Goal: Task Accomplishment & Management: Use online tool/utility

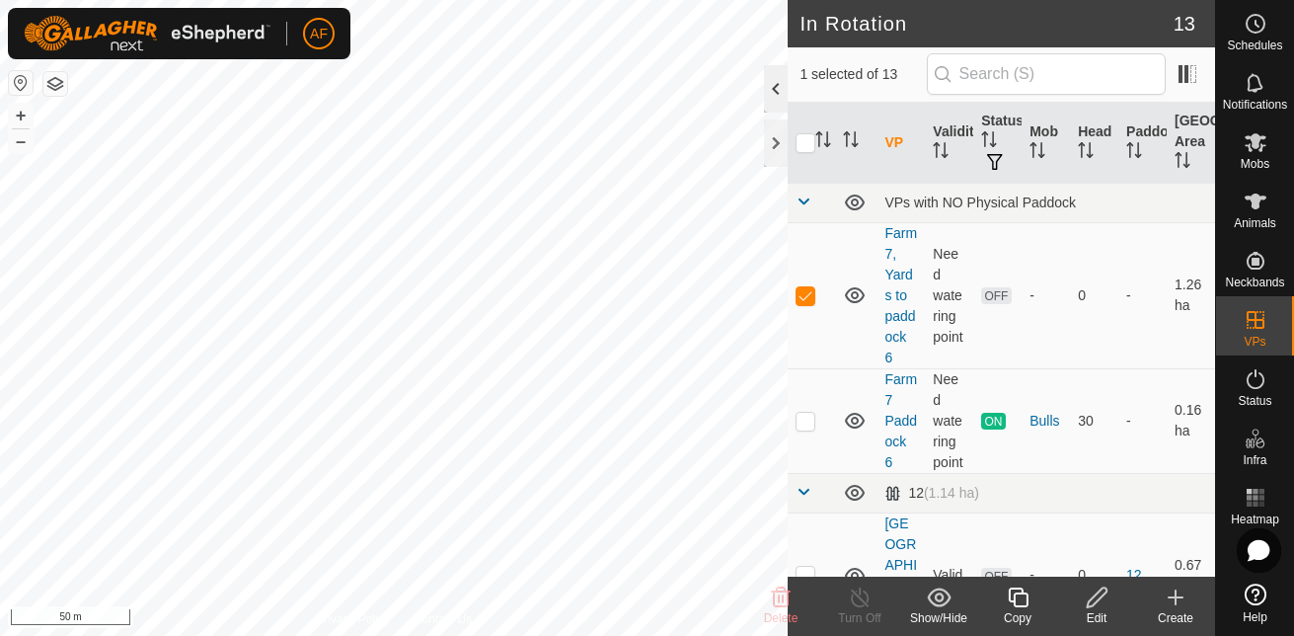
click at [778, 84] on div at bounding box center [776, 88] width 24 height 47
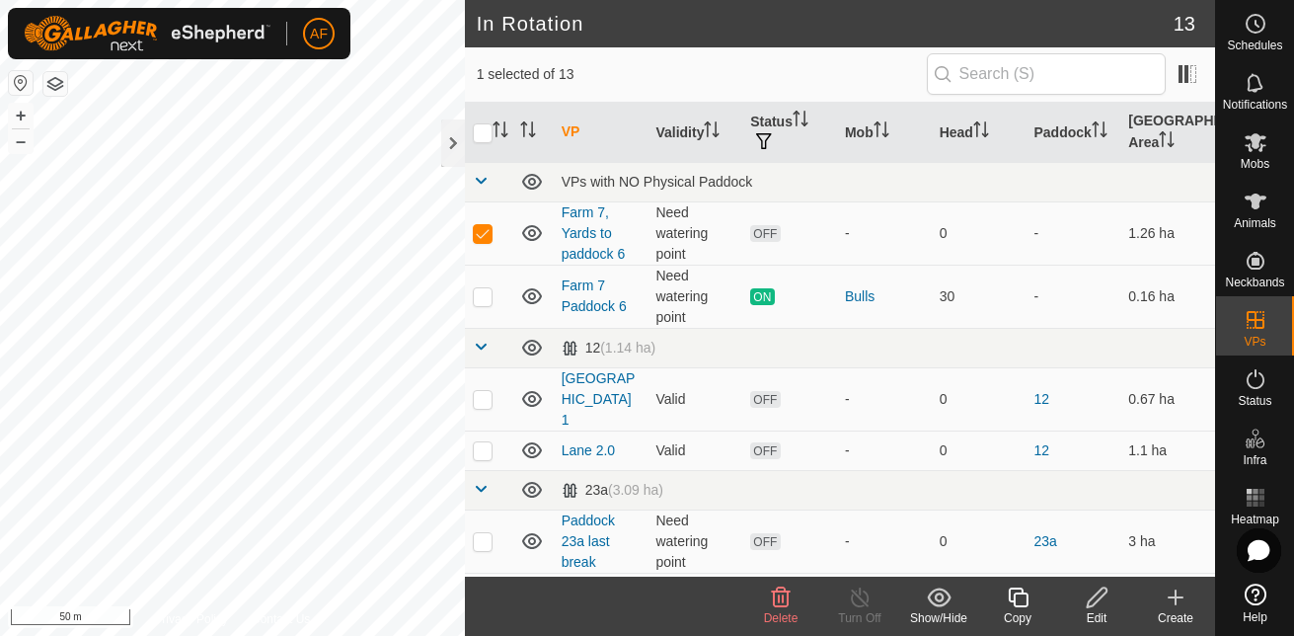
click at [779, 598] on icon at bounding box center [781, 597] width 19 height 20
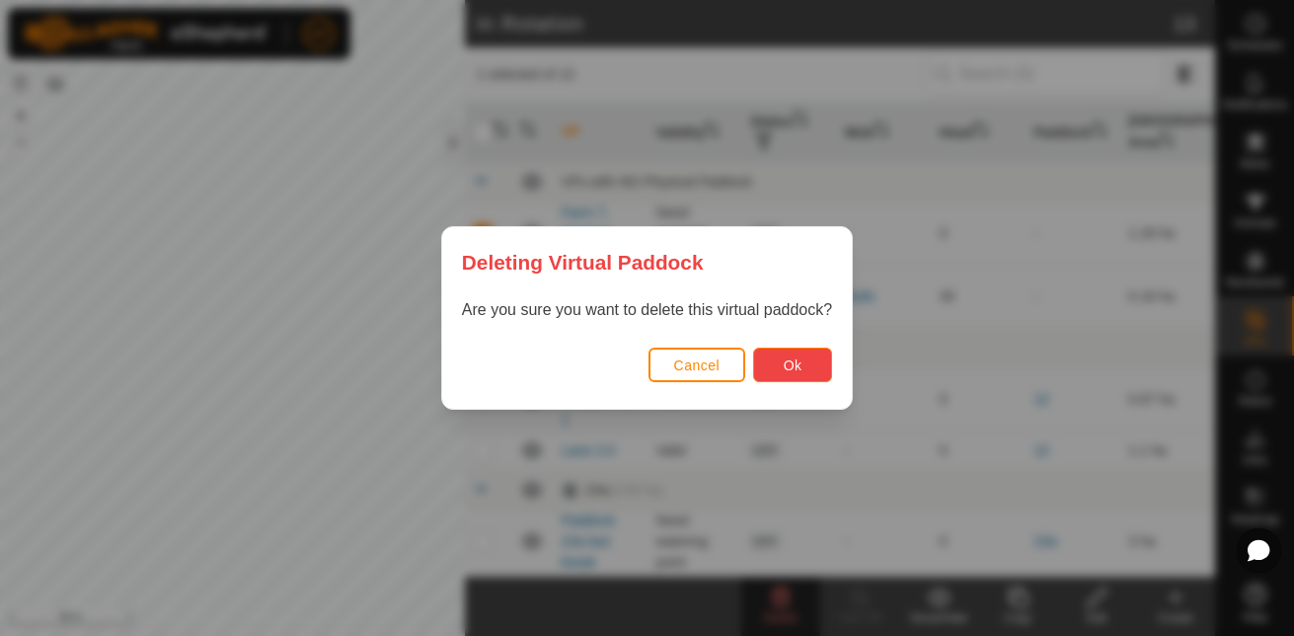
click at [784, 359] on span "Ok" at bounding box center [793, 365] width 19 height 16
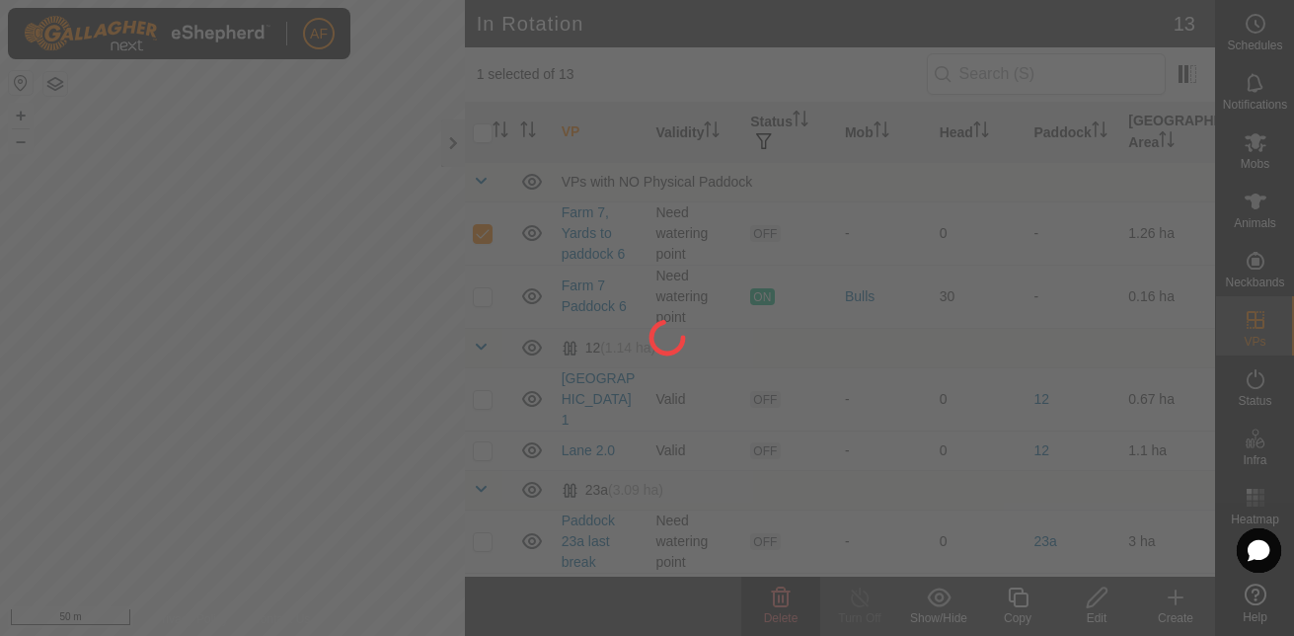
checkbox input "false"
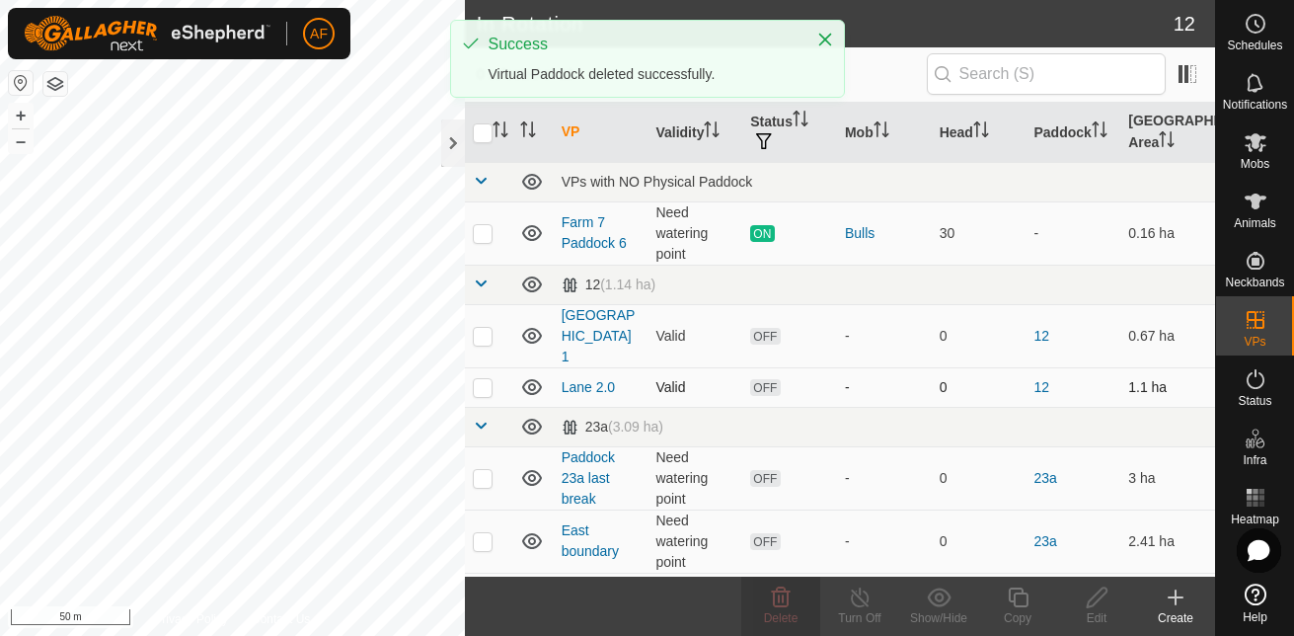
checkbox input "true"
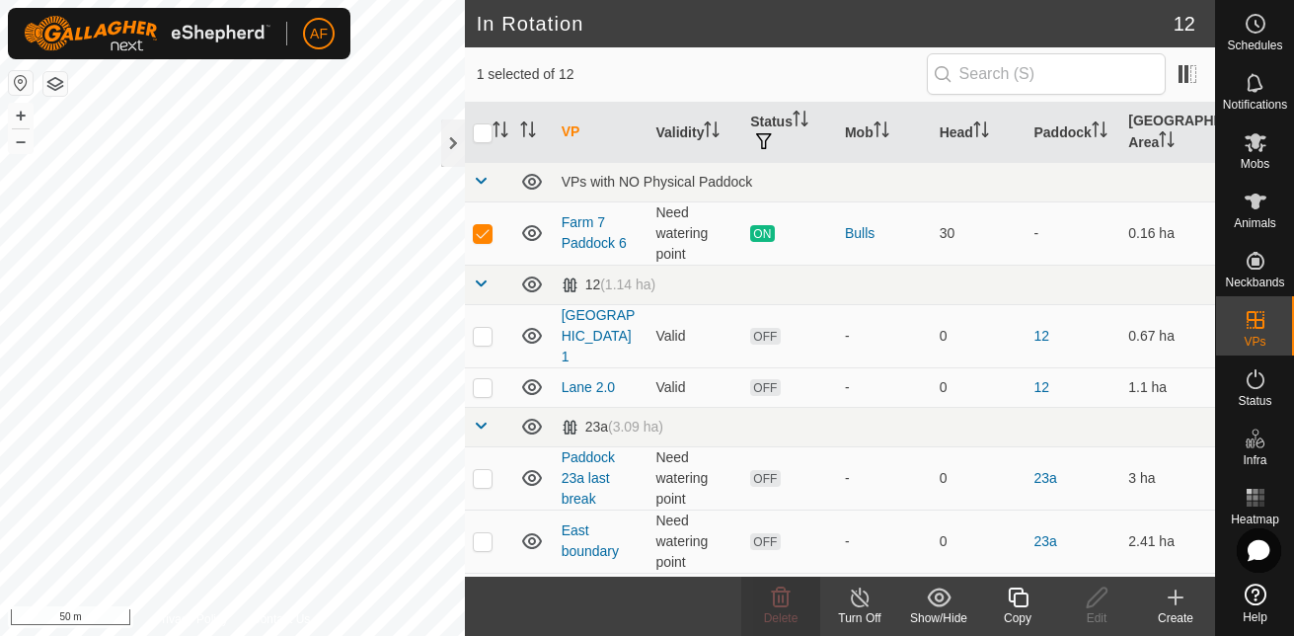
click at [1021, 598] on icon at bounding box center [1018, 597] width 25 height 24
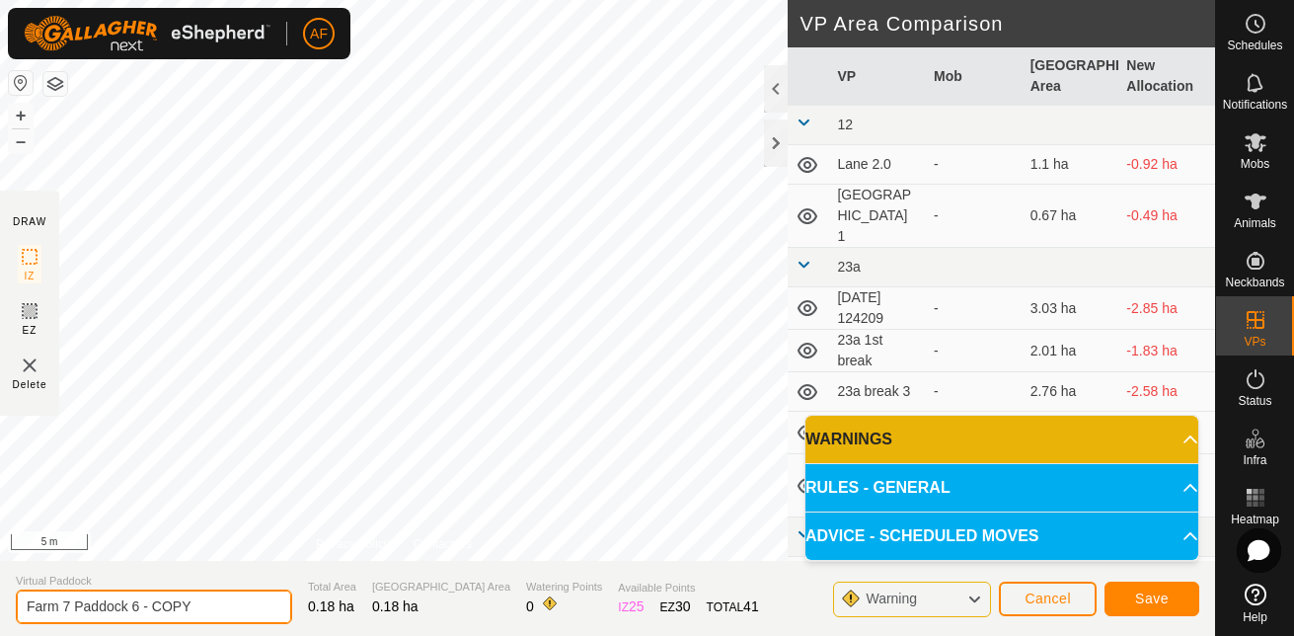
click at [201, 607] on input "Farm 7 Paddock 6 - COPY" at bounding box center [154, 606] width 276 height 35
click at [66, 603] on input "Farm 7 Paddock 6 - 1st break" at bounding box center [154, 606] width 276 height 35
type input "Farm 7, Paddock 6 - 1st break"
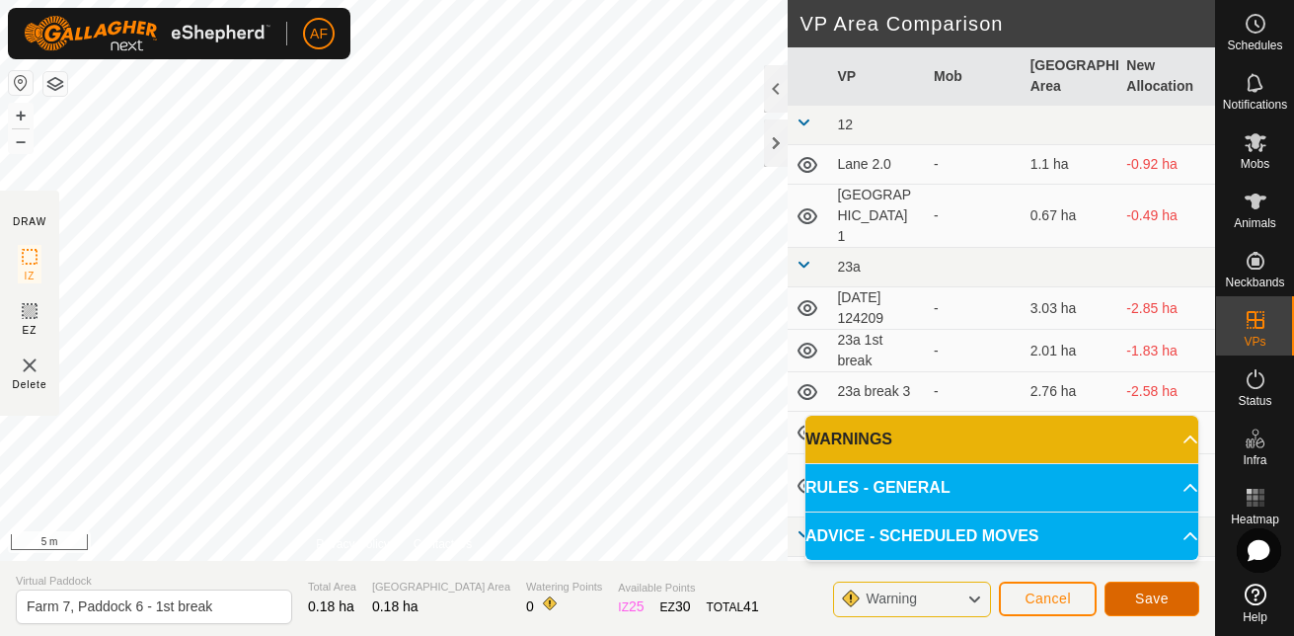
click at [1139, 593] on span "Save" at bounding box center [1152, 598] width 34 height 16
